Goal: Task Accomplishment & Management: Manage account settings

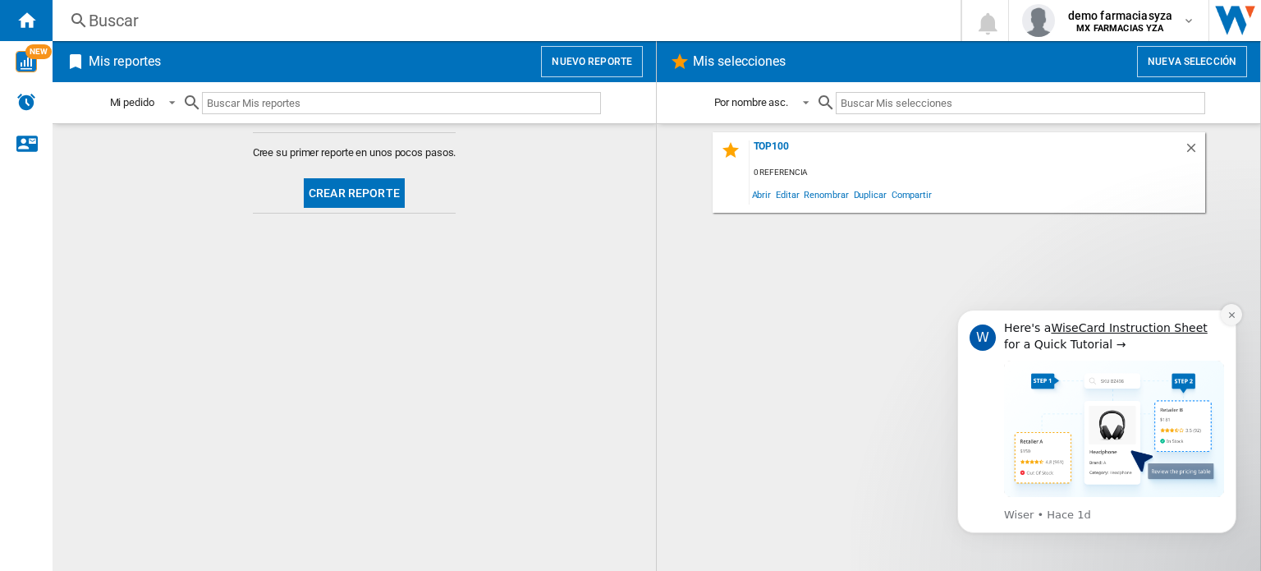
click at [1227, 310] on icon "Dismiss notification" at bounding box center [1231, 314] width 9 height 9
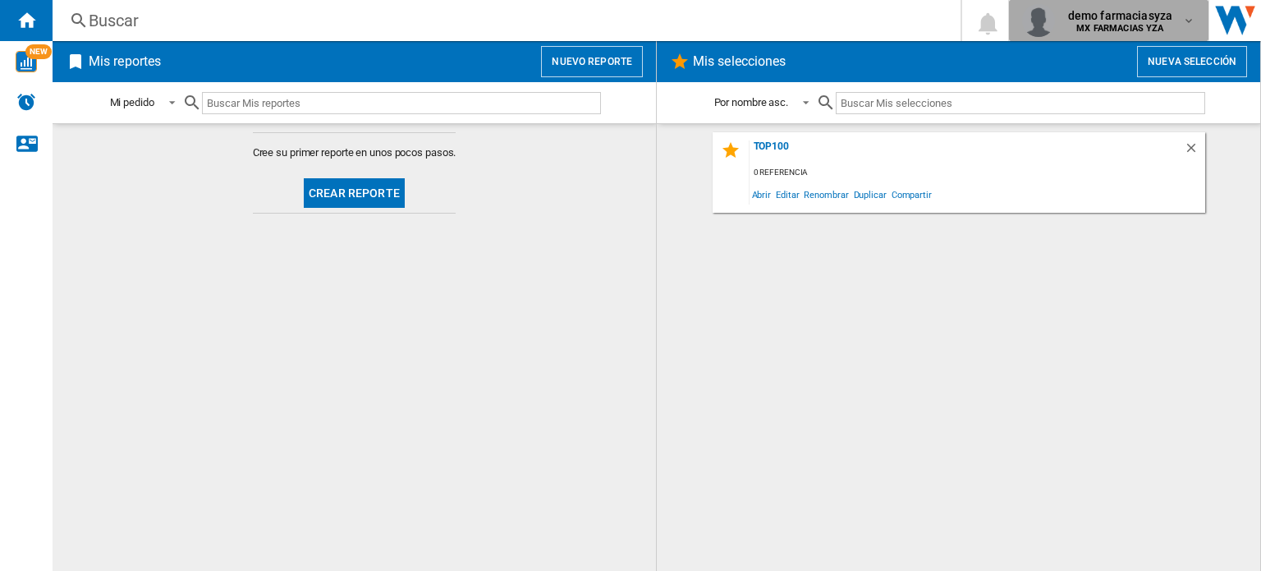
click at [1171, 11] on span "demo farmaciasyza" at bounding box center [1120, 15] width 104 height 16
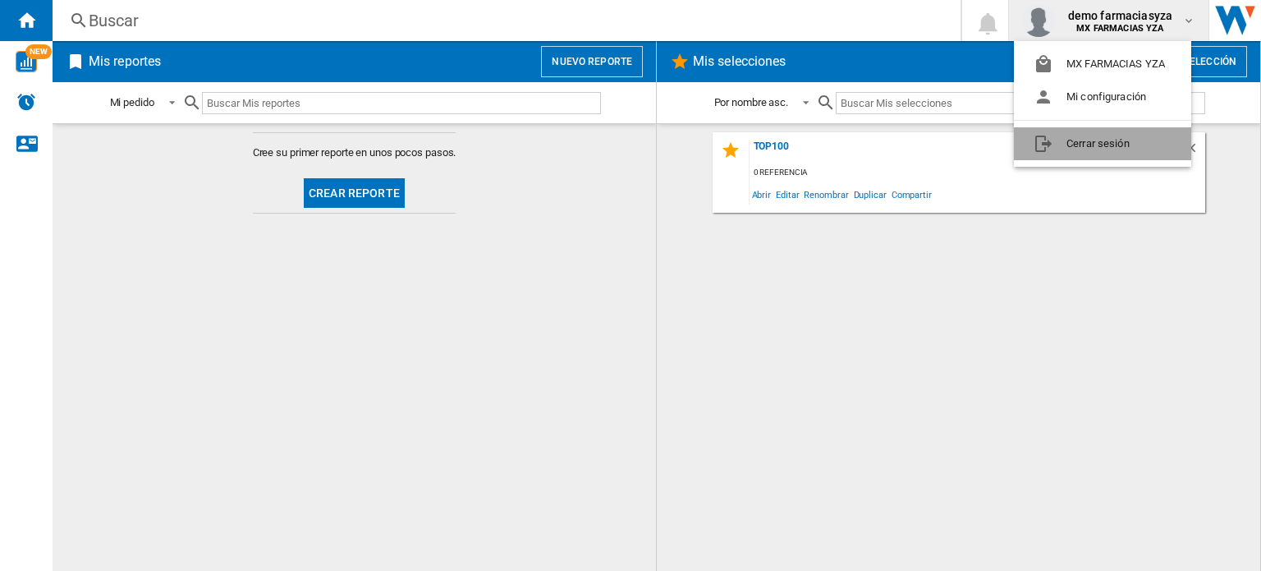
click at [1135, 157] on button "Cerrar sesión" at bounding box center [1102, 143] width 177 height 33
